Goal: Transaction & Acquisition: Obtain resource

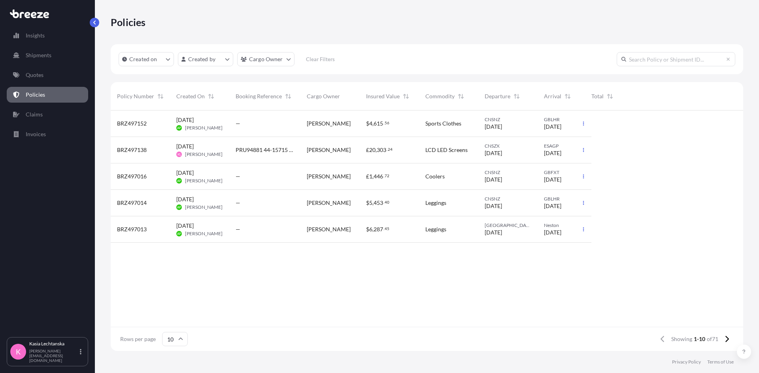
scroll to position [239, 626]
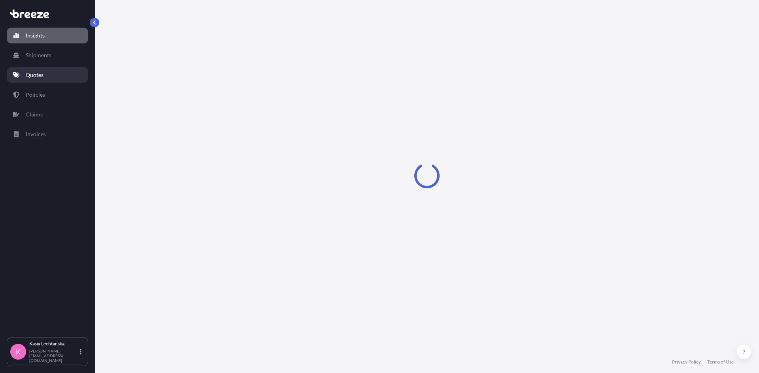
select select "2025"
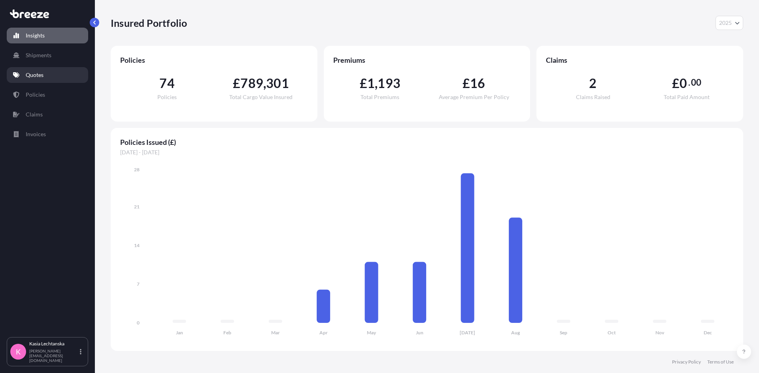
click at [46, 77] on link "Quotes" at bounding box center [47, 75] width 81 height 16
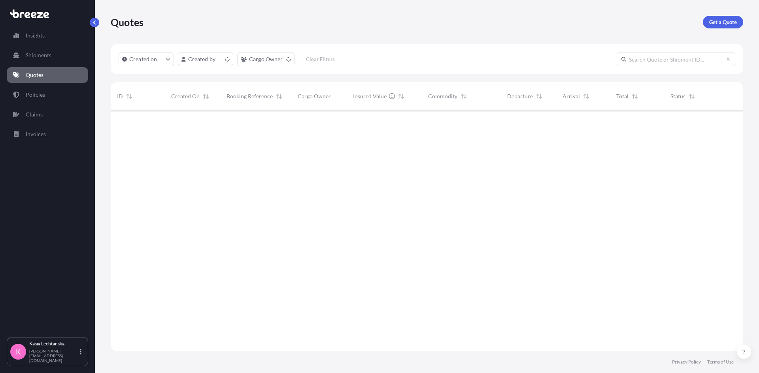
scroll to position [239, 626]
click at [724, 20] on p "Get a Quote" at bounding box center [723, 22] width 28 height 8
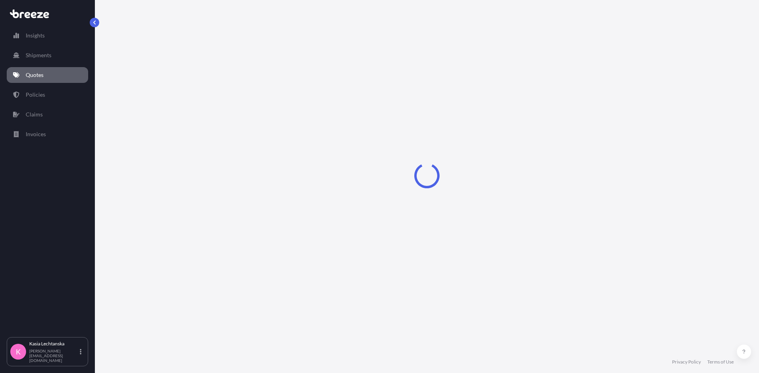
select select "Sea"
select select "1"
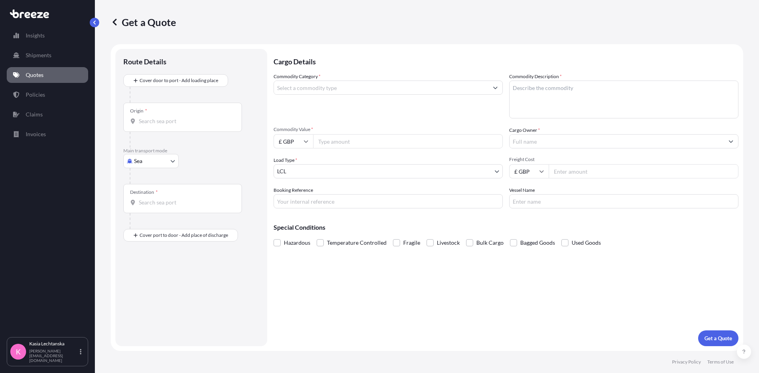
click at [367, 85] on input "Commodity Category *" at bounding box center [381, 88] width 214 height 14
click at [393, 88] on input "Commodity Category *" at bounding box center [381, 88] width 214 height 14
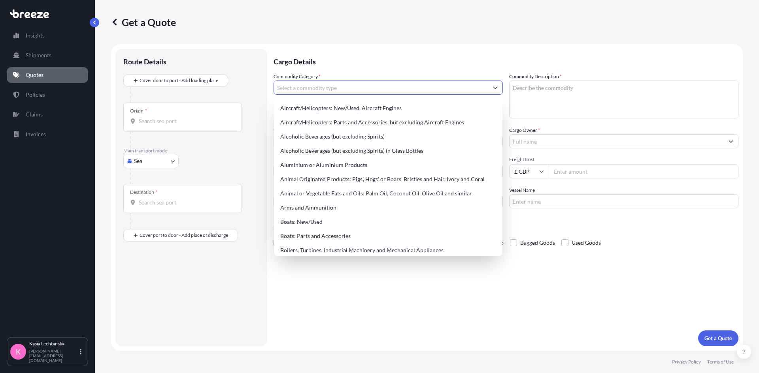
drag, startPoint x: 331, startPoint y: 89, endPoint x: 334, endPoint y: 85, distance: 5.6
click at [332, 87] on input "Commodity Category *" at bounding box center [381, 88] width 214 height 14
click at [334, 85] on input "Commodity Category *" at bounding box center [381, 88] width 214 height 14
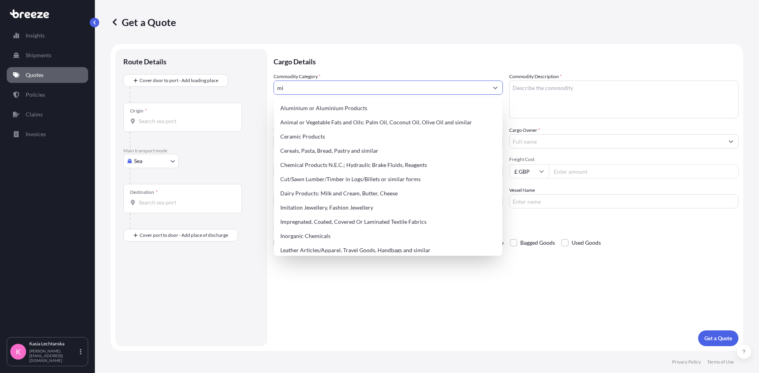
type input "m"
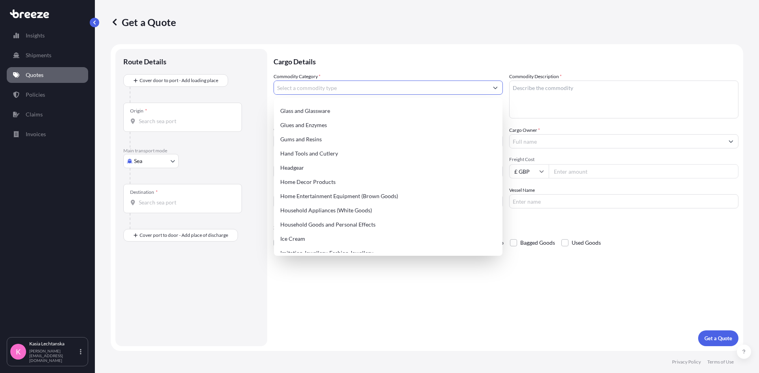
scroll to position [711, 0]
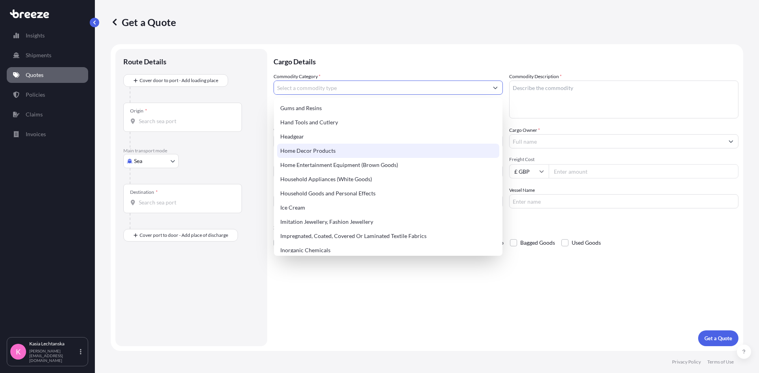
click at [324, 148] on div "Home Decor Products" at bounding box center [388, 151] width 222 height 14
type input "Home Decor Products"
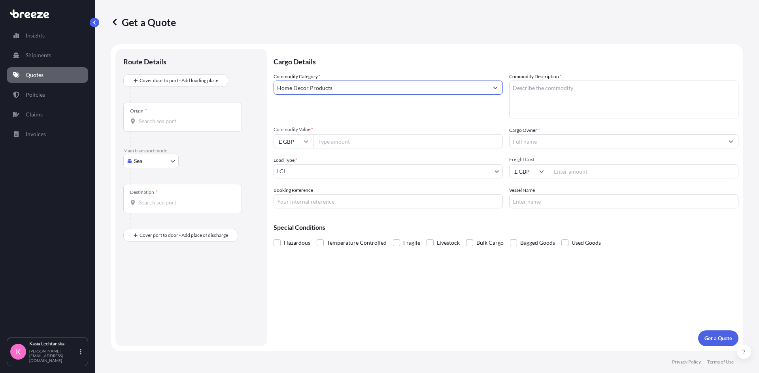
click at [549, 92] on textarea "Commodity Description *" at bounding box center [623, 100] width 229 height 38
click at [595, 93] on textarea "Commodity Description *" at bounding box center [623, 100] width 229 height 38
paste textarea "Goods: Illuminated mirrors (non-hazardous, no lithium batteries)."
type textarea "Goods: Illuminated mirrors (non-hazardous, no lithium batteries)."
click at [345, 144] on input "Commodity Value *" at bounding box center [408, 141] width 190 height 14
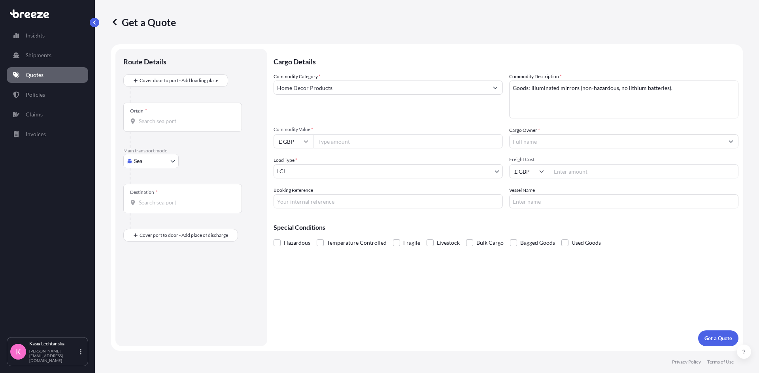
click at [303, 139] on input "£ GBP" at bounding box center [293, 141] width 40 height 14
click at [292, 195] on div "$ USD" at bounding box center [293, 196] width 33 height 15
type input "$ USD"
click at [359, 144] on input "Commodity Value *" at bounding box center [408, 141] width 190 height 14
type input "15000"
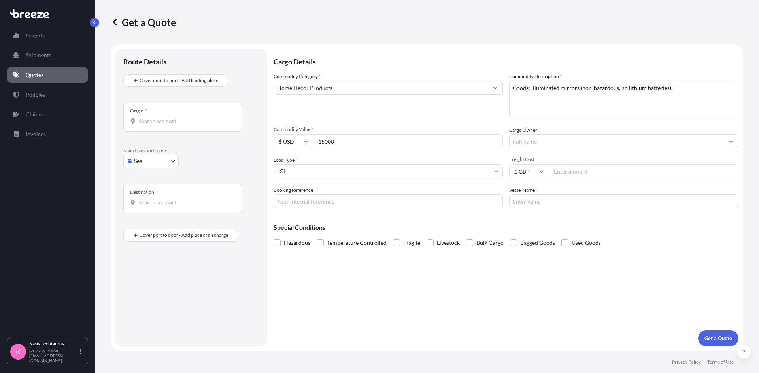
click at [582, 172] on input "Freight Cost" at bounding box center [644, 171] width 190 height 14
click at [542, 174] on input "£ GBP" at bounding box center [529, 171] width 40 height 14
click at [317, 199] on input "Booking Reference" at bounding box center [387, 201] width 229 height 14
type input "R1472"
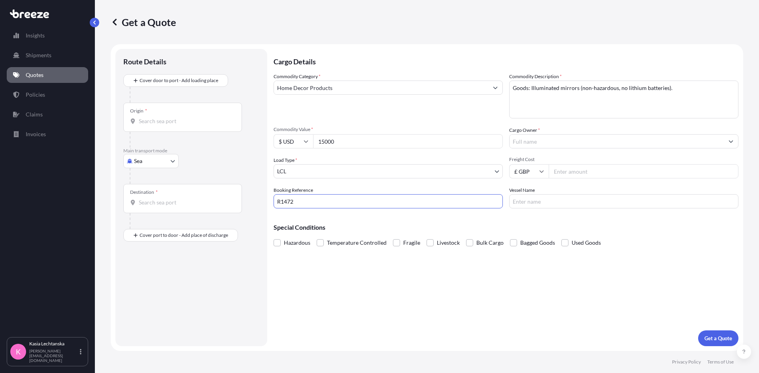
click at [588, 198] on input "Vessel Name" at bounding box center [623, 201] width 229 height 14
click at [554, 140] on input "Cargo Owner *" at bounding box center [616, 141] width 214 height 14
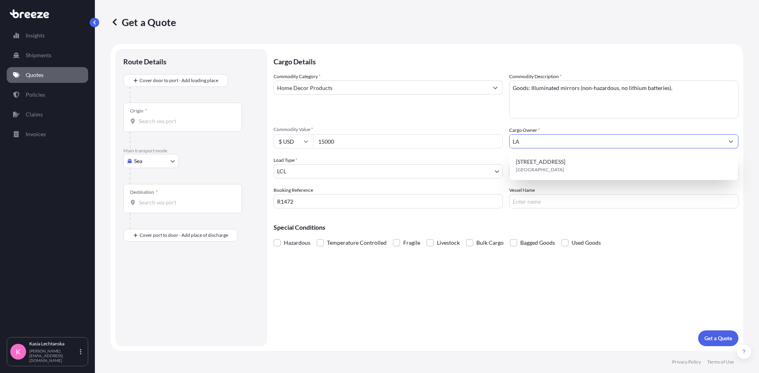
type input "L"
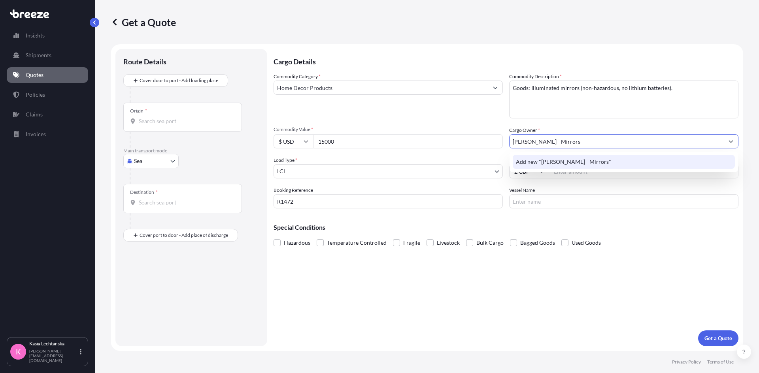
click at [573, 163] on span "Add new "[PERSON_NAME] - Mirrors"" at bounding box center [563, 162] width 95 height 8
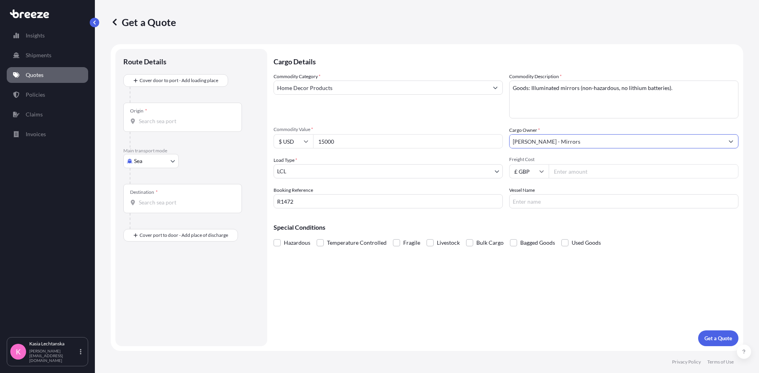
drag, startPoint x: 559, startPoint y: 140, endPoint x: 532, endPoint y: 140, distance: 27.3
click at [532, 140] on input "[PERSON_NAME] - Mirrors" at bounding box center [616, 141] width 214 height 14
type input "[PERSON_NAME] - Mirrors"
click at [579, 173] on input "Freight Cost" at bounding box center [644, 171] width 190 height 14
click at [544, 172] on input "£ GBP" at bounding box center [529, 171] width 40 height 14
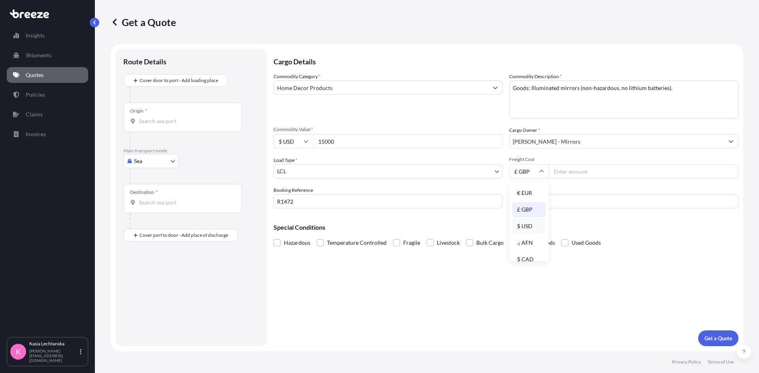
click at [534, 224] on div "$ USD" at bounding box center [528, 226] width 33 height 15
type input "$ USD"
click at [587, 171] on input "Freight Cost" at bounding box center [644, 171] width 190 height 14
type input "20330"
click at [619, 172] on input "20330" at bounding box center [644, 171] width 190 height 14
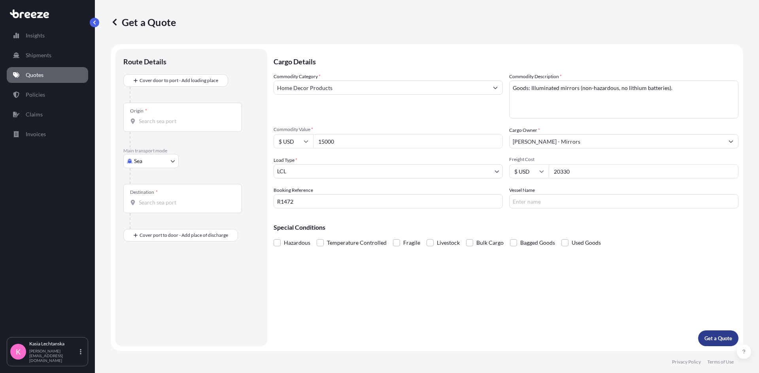
click at [716, 336] on p "Get a Quote" at bounding box center [718, 339] width 28 height 8
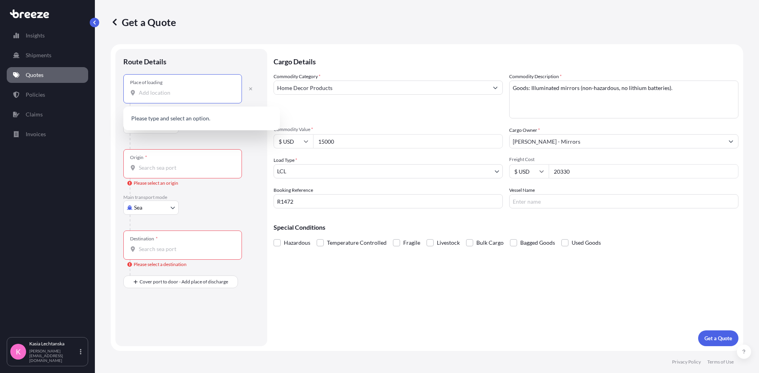
click at [160, 90] on input "Place of loading" at bounding box center [185, 93] width 93 height 8
click at [200, 51] on div "Route Details Place of loading Road Road Rail Origin * Please select an origin …" at bounding box center [191, 198] width 152 height 298
click at [162, 121] on body "0 options available. Insights Shipments Quotes Policies Claims Invoices K [PERS…" at bounding box center [379, 186] width 759 height 373
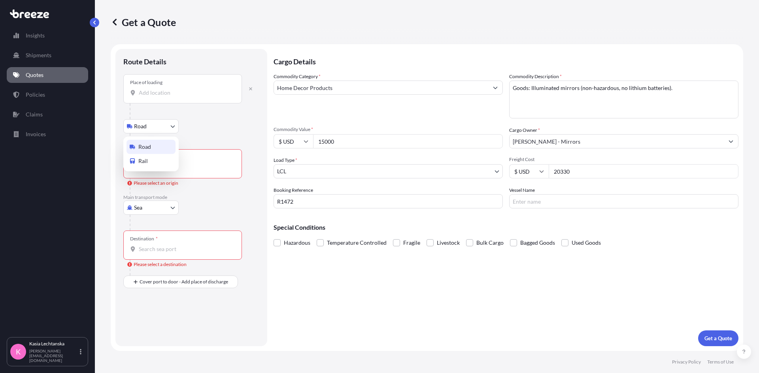
click at [149, 149] on span "Road" at bounding box center [144, 147] width 13 height 8
click at [145, 211] on body "0 options available. Insights Shipments Quotes Policies Claims Invoices K [PERS…" at bounding box center [379, 186] width 759 height 373
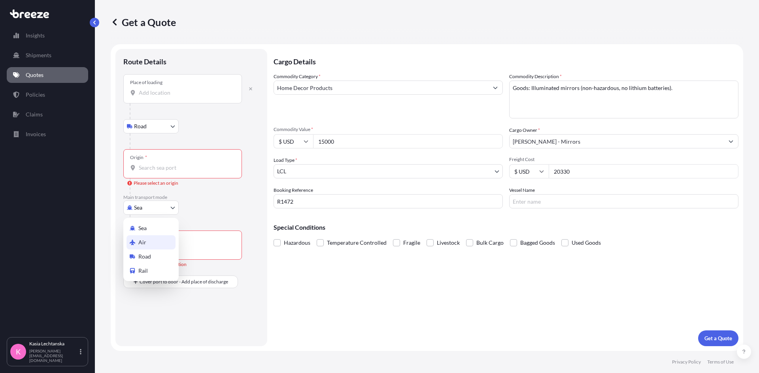
click at [155, 240] on div "Air" at bounding box center [150, 243] width 49 height 14
select select "Air"
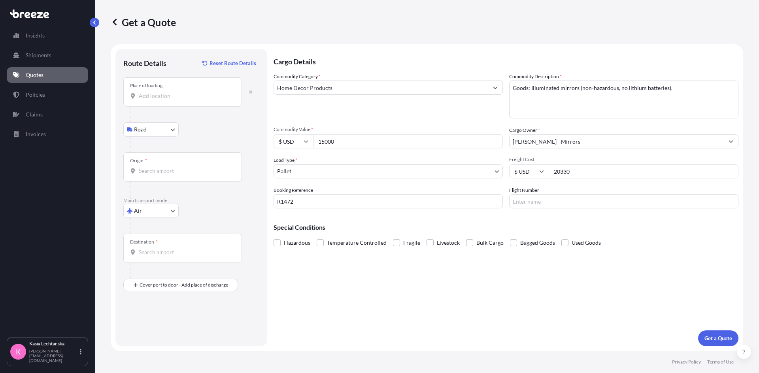
click at [141, 166] on div "Origin *" at bounding box center [182, 167] width 119 height 29
click at [141, 167] on input "Origin *" at bounding box center [185, 171] width 93 height 8
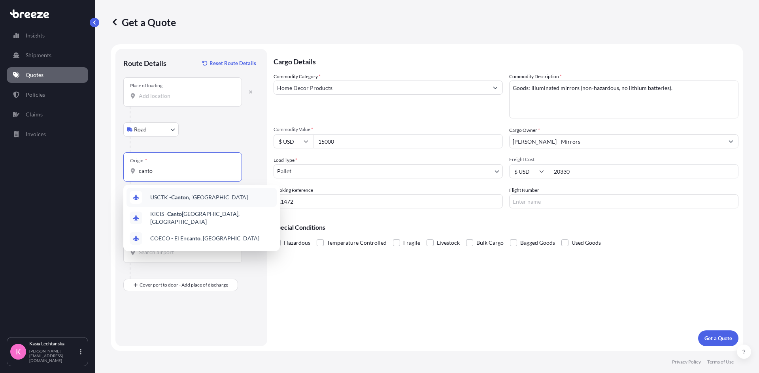
drag, startPoint x: 170, startPoint y: 175, endPoint x: 110, endPoint y: 174, distance: 60.1
click at [110, 174] on div "Get a Quote Route Details Reset Route Details Place of loading Road Road Rail O…" at bounding box center [427, 175] width 664 height 351
type input "s"
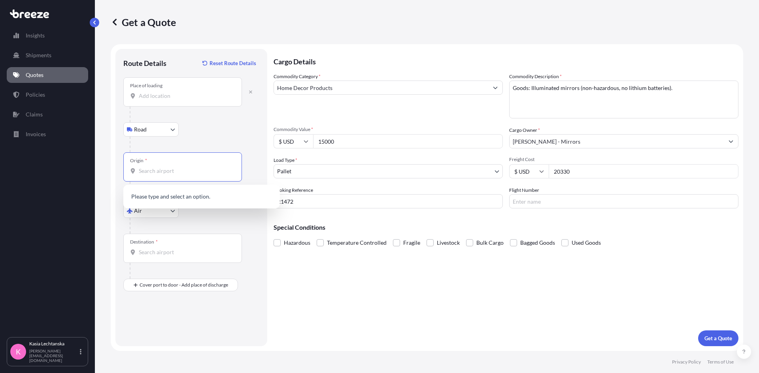
click at [154, 98] on input "Place of loading" at bounding box center [185, 96] width 93 height 8
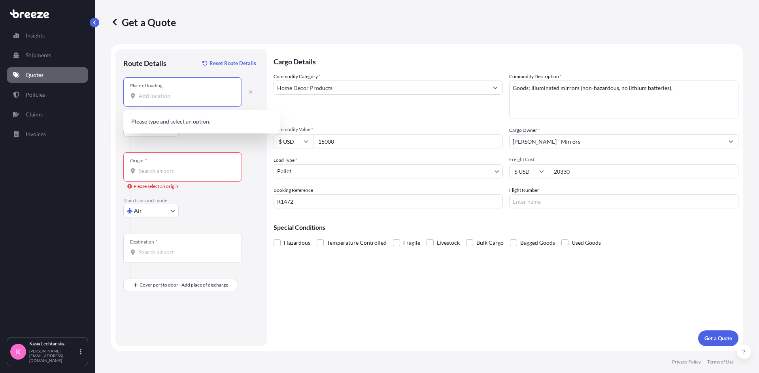
click at [164, 99] on input "Place of loading" at bounding box center [185, 96] width 93 height 8
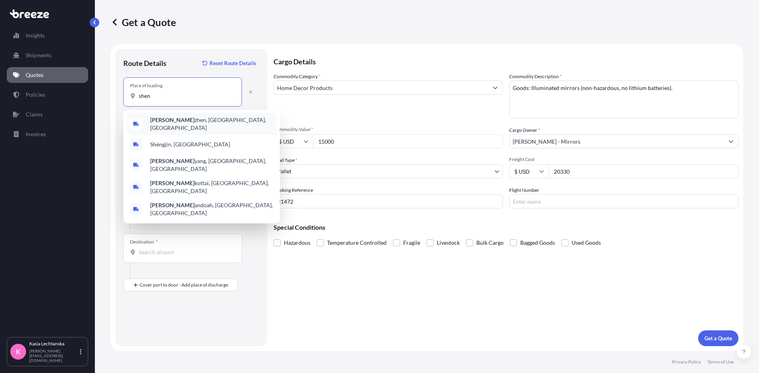
click at [180, 122] on span "[PERSON_NAME], [GEOGRAPHIC_DATA], [GEOGRAPHIC_DATA]" at bounding box center [211, 124] width 123 height 16
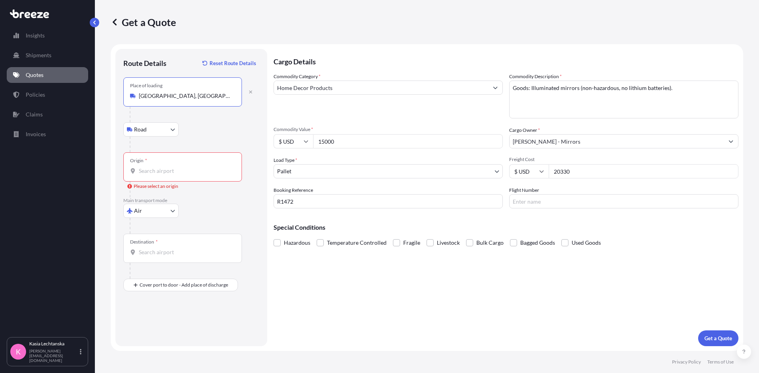
type input "[GEOGRAPHIC_DATA], [GEOGRAPHIC_DATA], [GEOGRAPHIC_DATA]"
click at [178, 169] on input "Origin * Please select an origin" at bounding box center [185, 171] width 93 height 8
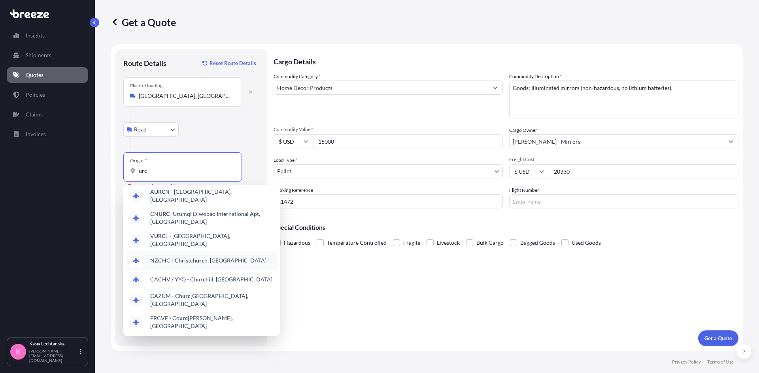
scroll to position [0, 0]
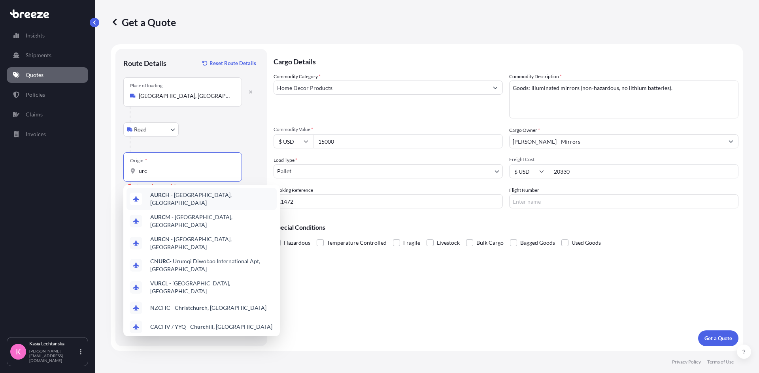
click at [202, 129] on div "Road Road Rail" at bounding box center [191, 130] width 136 height 14
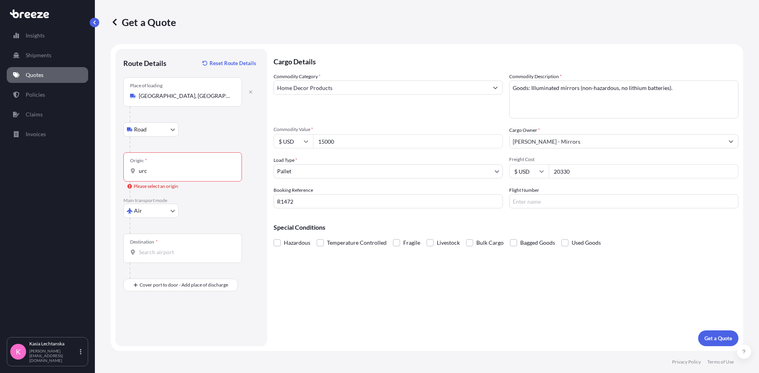
drag, startPoint x: 166, startPoint y: 177, endPoint x: 130, endPoint y: 170, distance: 36.7
click at [130, 170] on div "Origin * urc" at bounding box center [182, 167] width 119 height 29
click at [139, 170] on input "urc" at bounding box center [185, 171] width 93 height 8
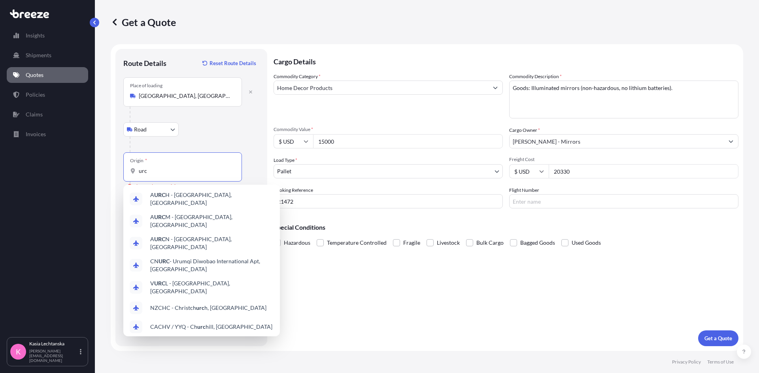
drag, startPoint x: 159, startPoint y: 171, endPoint x: 135, endPoint y: 170, distance: 24.1
click at [135, 170] on div "urc" at bounding box center [182, 171] width 105 height 8
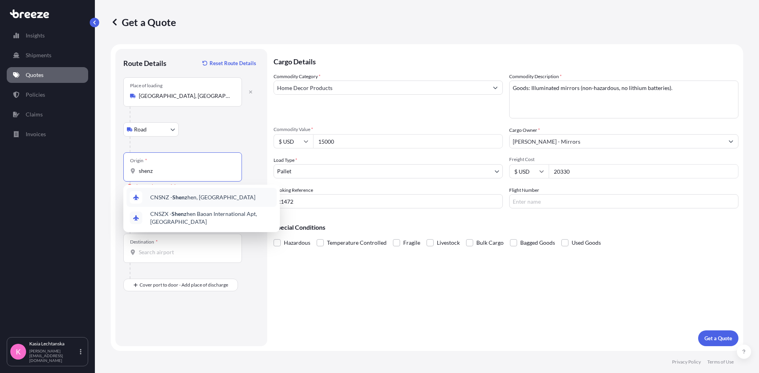
click at [166, 199] on span "CNSNZ - Shenz hen, [GEOGRAPHIC_DATA]" at bounding box center [202, 198] width 105 height 8
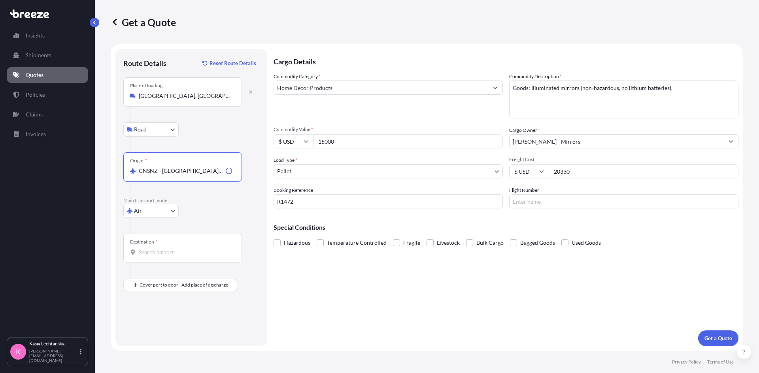
type input "CNSNZ - [GEOGRAPHIC_DATA], [GEOGRAPHIC_DATA]"
click at [167, 255] on input "Destination *" at bounding box center [185, 253] width 93 height 8
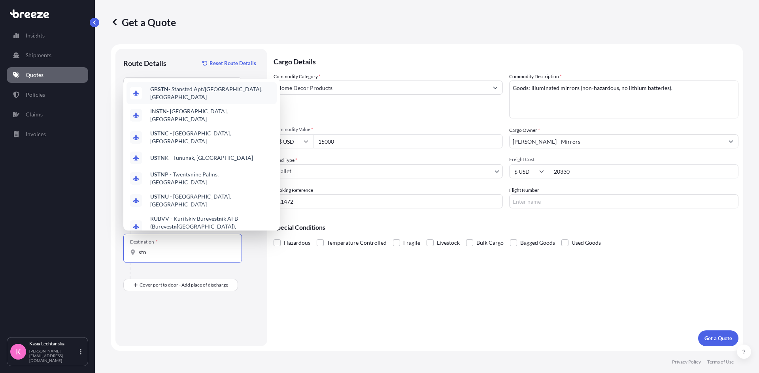
click at [214, 101] on span "GB STN - Stansted Apt/[GEOGRAPHIC_DATA], [GEOGRAPHIC_DATA]" at bounding box center [211, 93] width 123 height 16
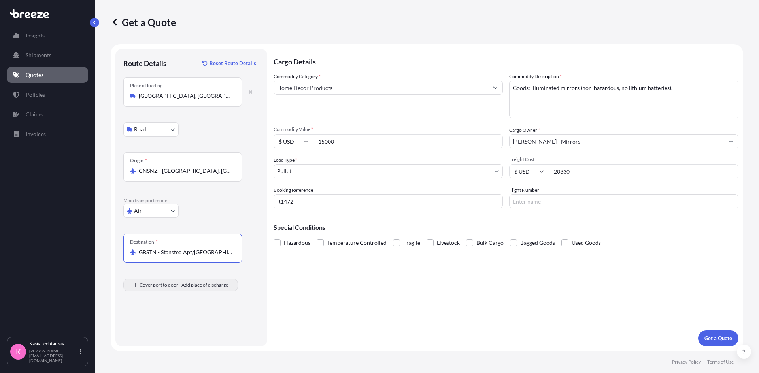
type input "GBSTN - Stansted Apt/[GEOGRAPHIC_DATA], [GEOGRAPHIC_DATA]"
click at [176, 329] on input "Place of Discharge" at bounding box center [185, 328] width 93 height 8
paste input "CM7 4QY"
type input "[STREET_ADDRESS][PERSON_NAME]"
click at [719, 338] on p "Get a Quote" at bounding box center [718, 339] width 28 height 8
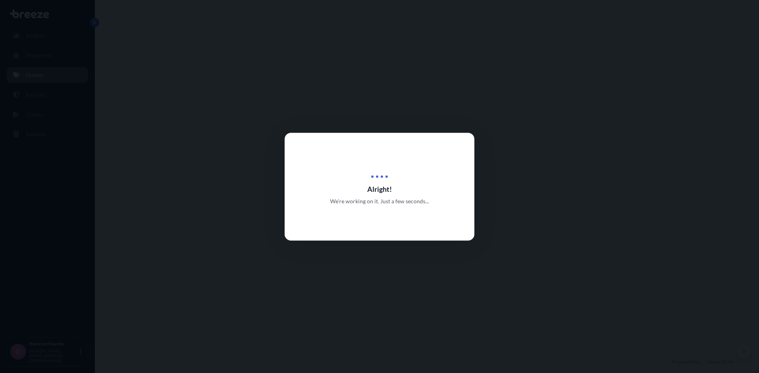
select select "Road"
select select "Air"
select select "Road"
select select "1"
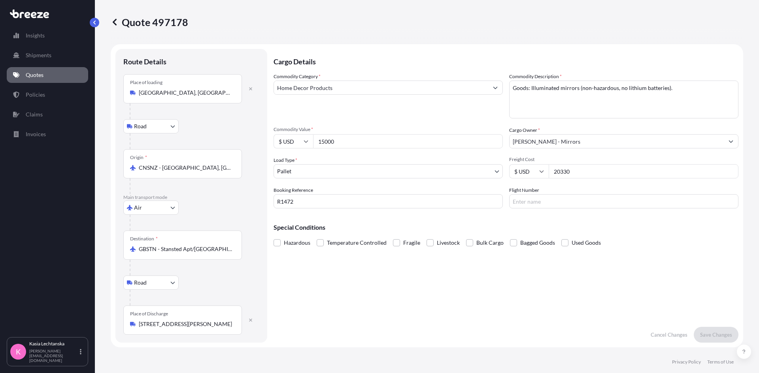
drag, startPoint x: 409, startPoint y: 241, endPoint x: 417, endPoint y: 243, distance: 8.7
click at [409, 241] on span "Fragile" at bounding box center [411, 243] width 17 height 12
click at [393, 237] on input "Fragile" at bounding box center [393, 237] width 0 height 0
click at [711, 332] on p "Save Changes" at bounding box center [716, 335] width 32 height 8
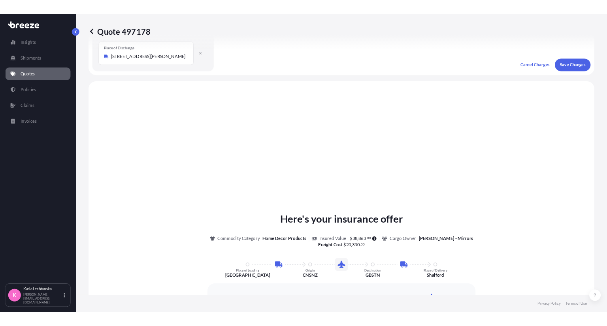
scroll to position [316, 0]
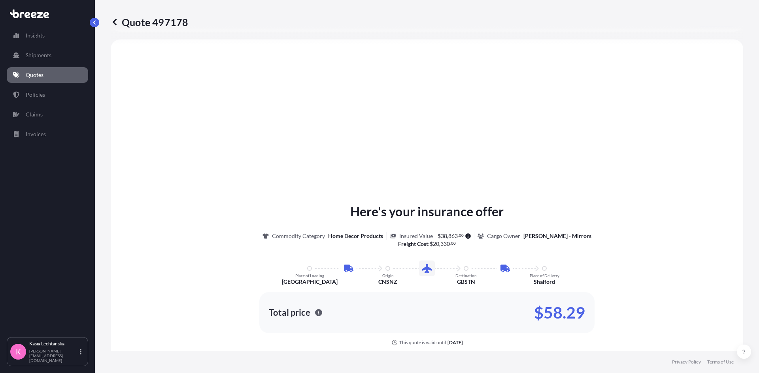
select select "Road"
select select "Air"
select select "Road"
select select "1"
